Goal: Go to known website: Go to known website

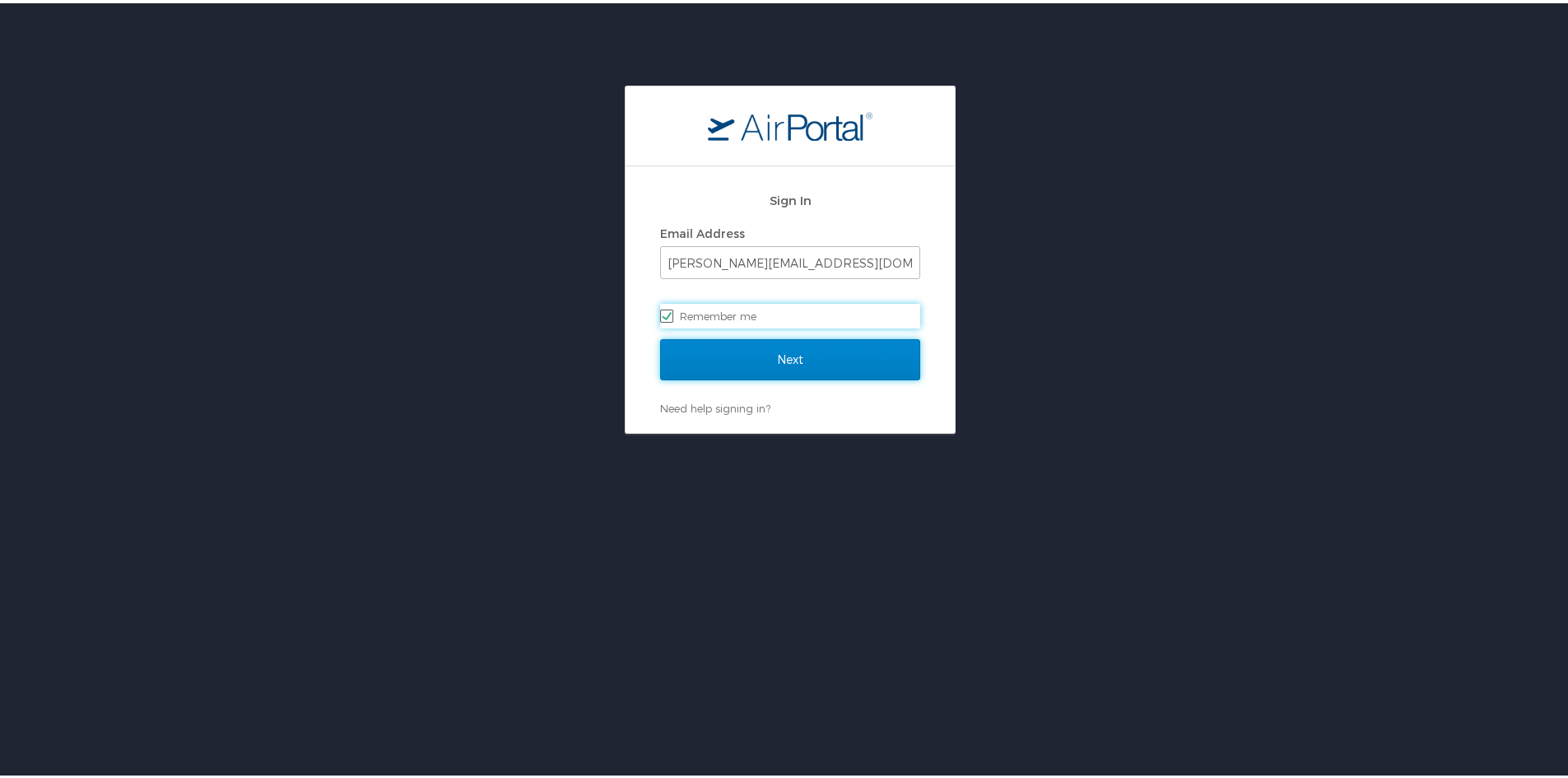
click at [818, 352] on input "Next" at bounding box center [790, 357] width 260 height 42
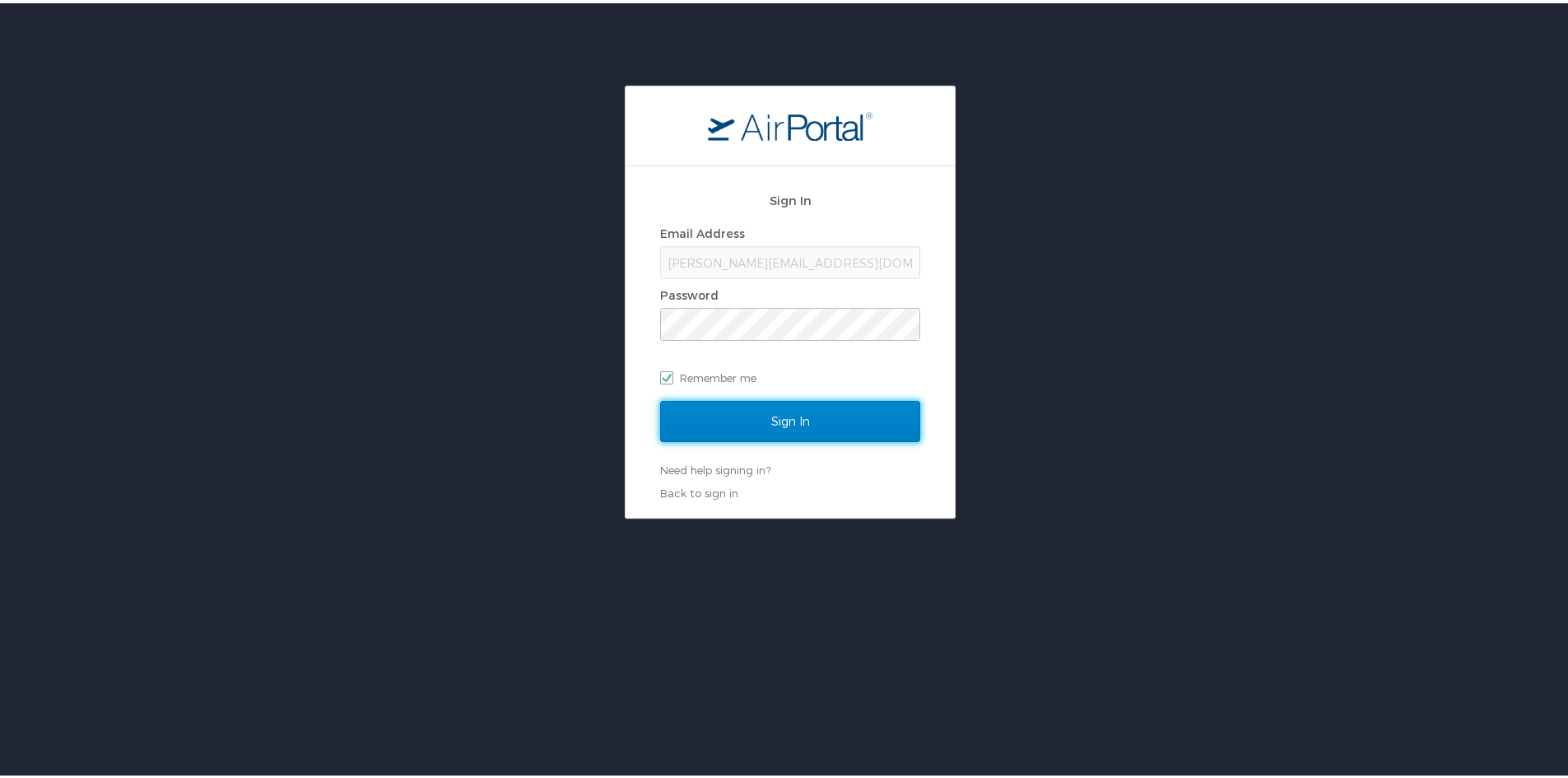
click at [753, 424] on input "Sign In" at bounding box center [790, 419] width 260 height 42
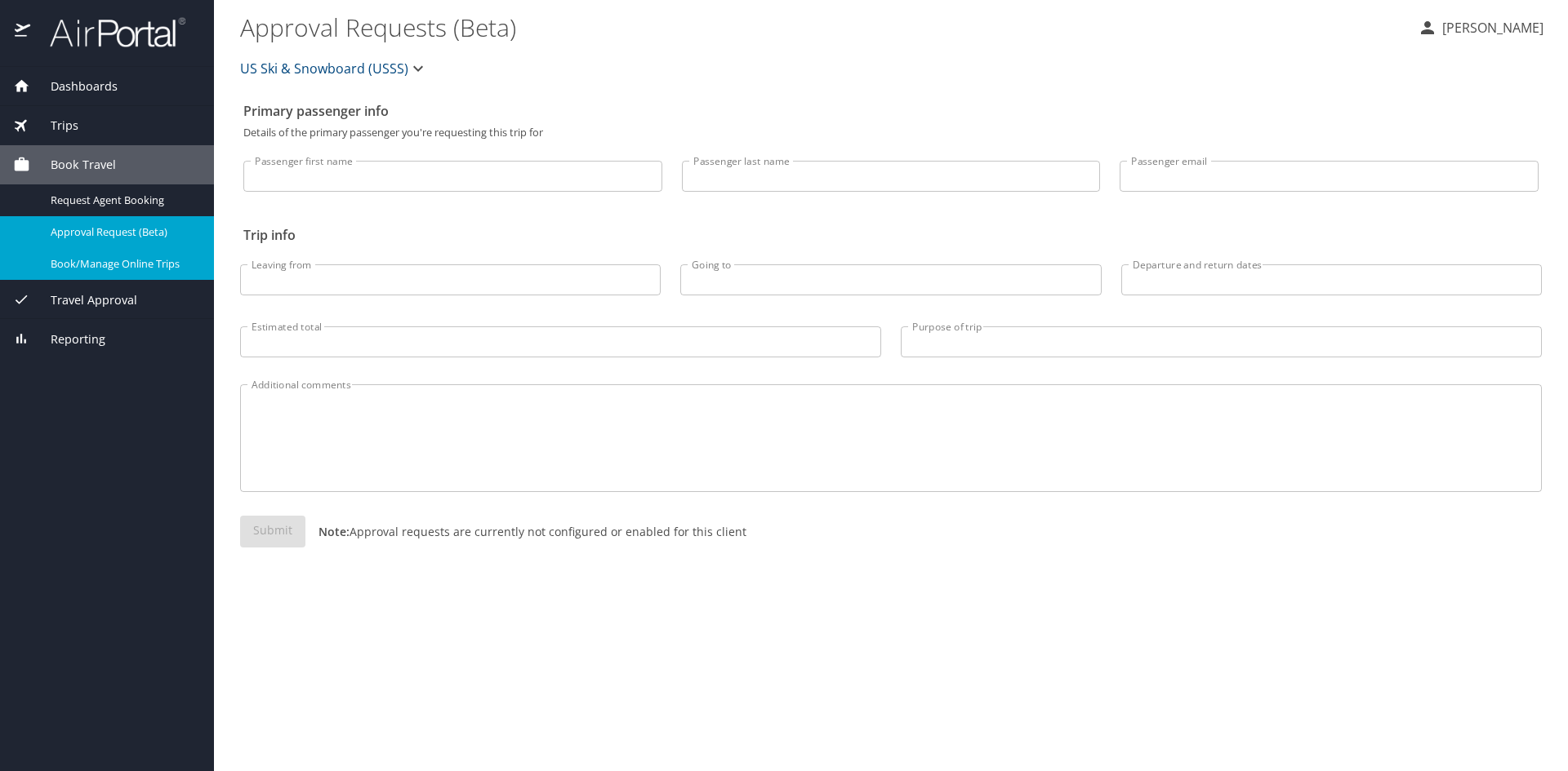
click at [97, 265] on span "Book/Manage Online Trips" at bounding box center [123, 263] width 144 height 15
